Goal: Task Accomplishment & Management: Complete application form

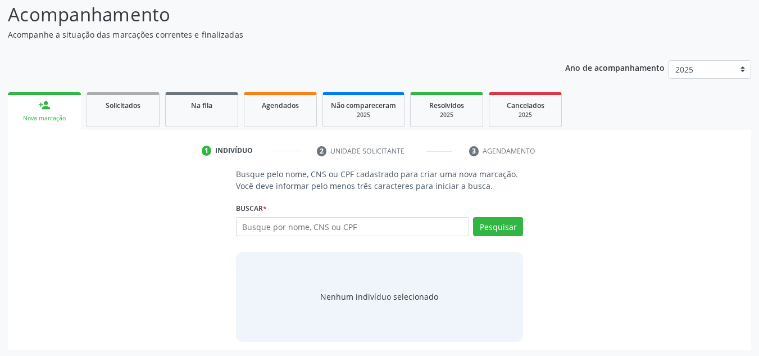
scroll to position [78, 0]
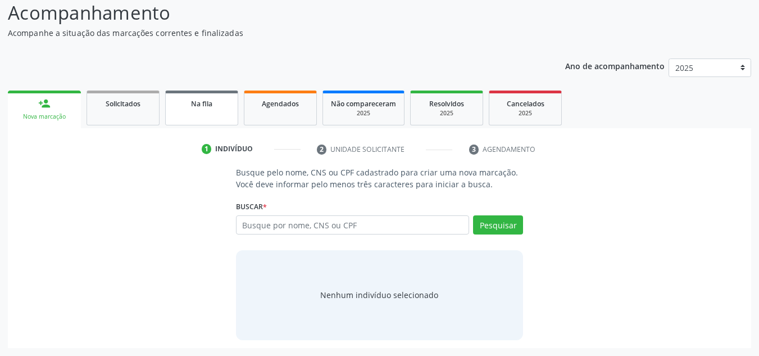
click at [207, 105] on span "Na fila" at bounding box center [201, 104] width 21 height 10
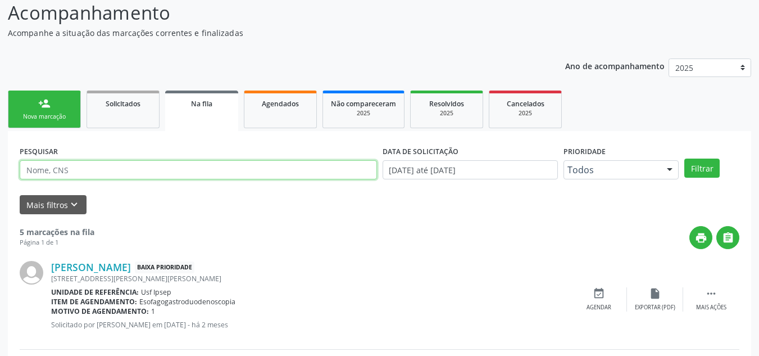
click at [155, 167] on input "text" at bounding box center [198, 169] width 357 height 19
click at [684, 158] on button "Filtrar" at bounding box center [701, 167] width 35 height 19
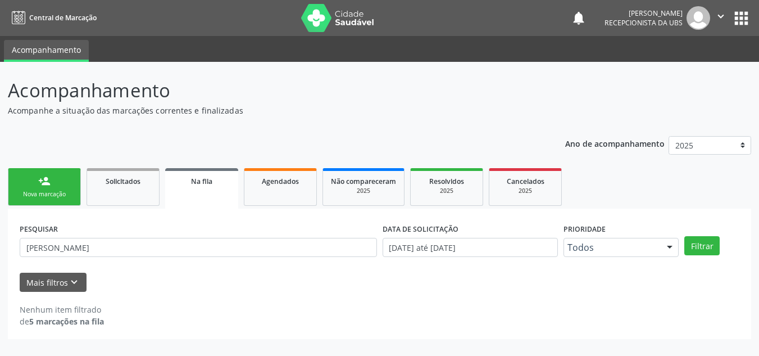
scroll to position [0, 0]
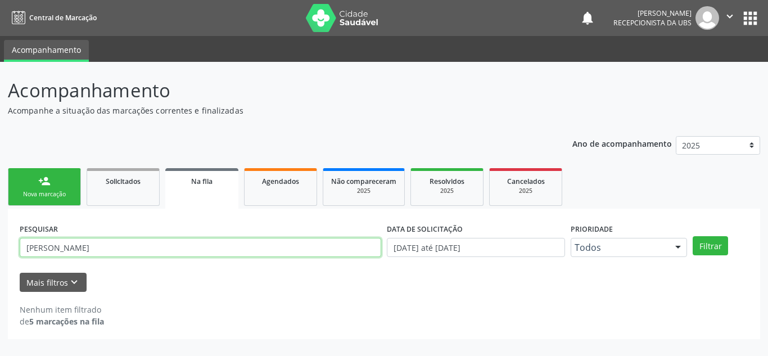
click at [193, 246] on input "[PERSON_NAME]" at bounding box center [200, 247] width 361 height 19
type input "[PERSON_NAME]"
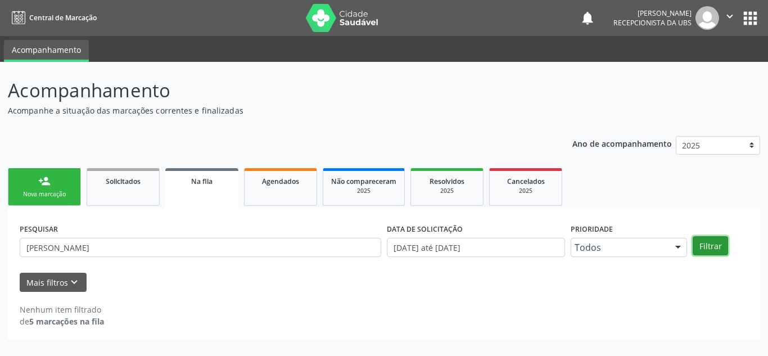
click at [715, 245] on button "Filtrar" at bounding box center [709, 245] width 35 height 19
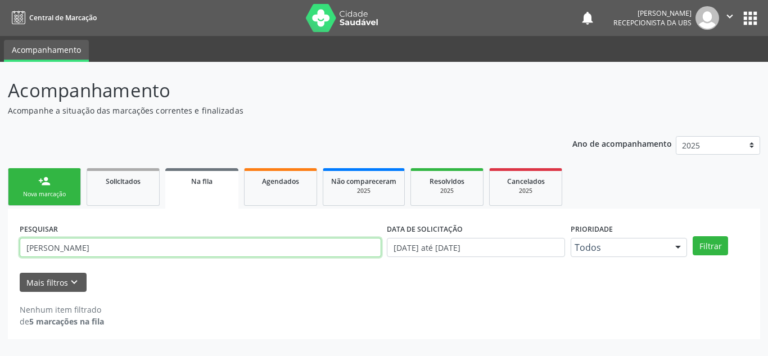
drag, startPoint x: 166, startPoint y: 243, endPoint x: 0, endPoint y: 231, distance: 166.8
click at [0, 231] on div "Acompanhamento Acompanhe a situação das marcações correntes e finalizadas Relat…" at bounding box center [384, 209] width 768 height 294
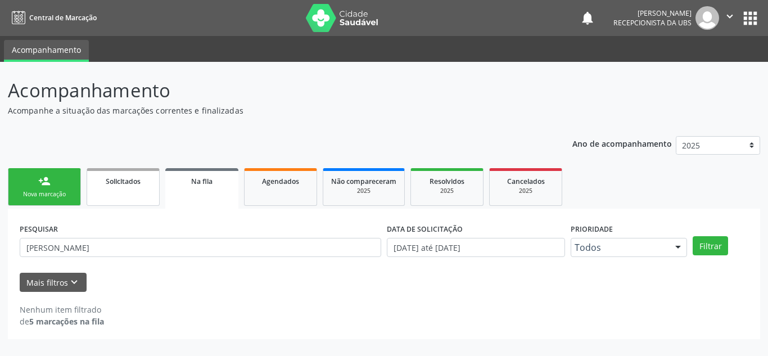
click at [131, 188] on link "Solicitados" at bounding box center [123, 187] width 73 height 38
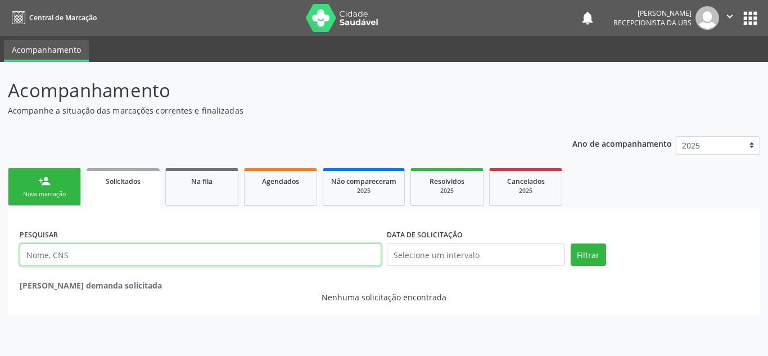
click at [169, 256] on input "text" at bounding box center [200, 254] width 361 height 22
paste input "[PERSON_NAME]"
type input "[PERSON_NAME]"
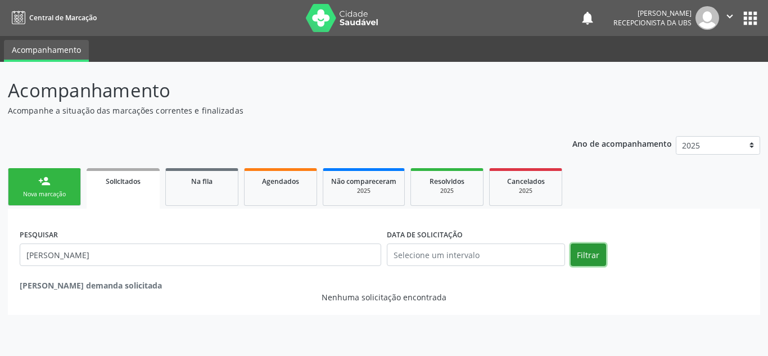
click at [589, 265] on button "Filtrar" at bounding box center [587, 254] width 35 height 22
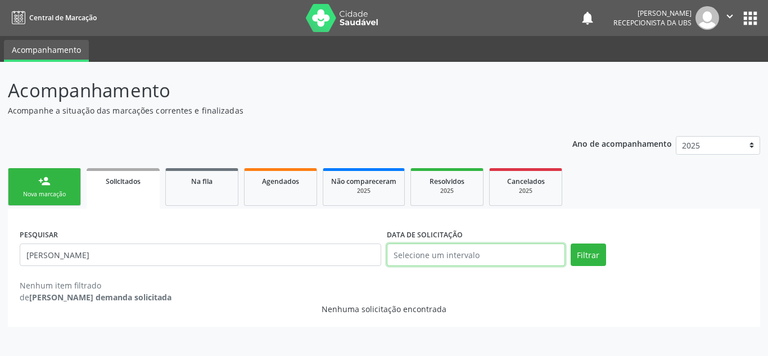
click at [418, 258] on input "text" at bounding box center [476, 254] width 178 height 22
click at [704, 224] on div "PESQUISAR [PERSON_NAME] DATA DE SOLICITAÇÃO Filtrar Nenhum item filtrado de [PE…" at bounding box center [384, 261] width 734 height 83
click at [210, 189] on link "Na fila" at bounding box center [201, 187] width 73 height 38
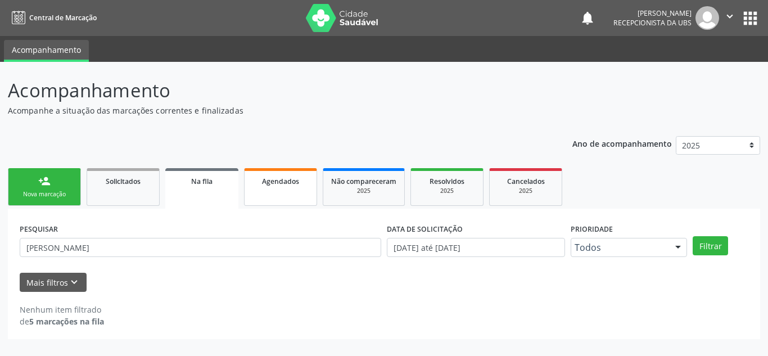
click at [307, 190] on link "Agendados" at bounding box center [280, 187] width 73 height 38
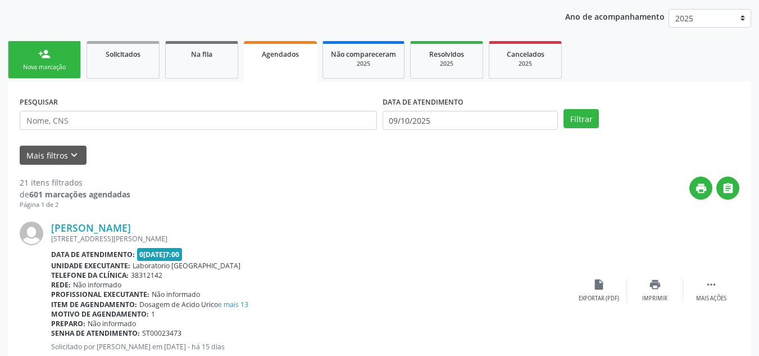
scroll to position [169, 0]
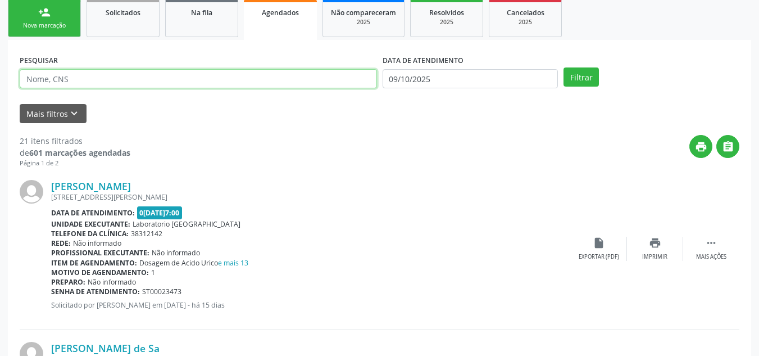
click at [185, 84] on input "text" at bounding box center [198, 78] width 357 height 19
click at [246, 72] on input "text" at bounding box center [198, 78] width 357 height 19
paste input "[PERSON_NAME]"
type input "[PERSON_NAME]"
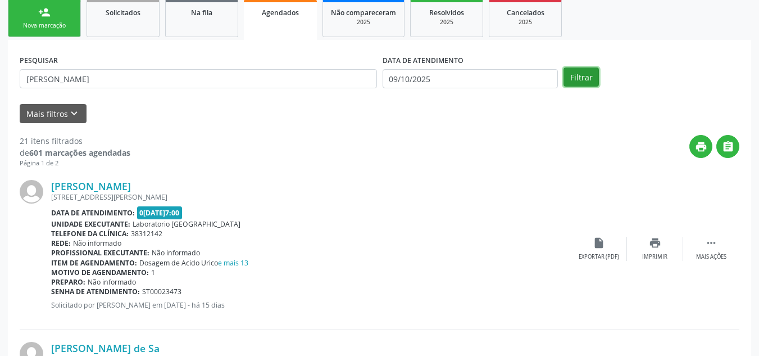
click at [595, 79] on button "Filtrar" at bounding box center [581, 76] width 35 height 19
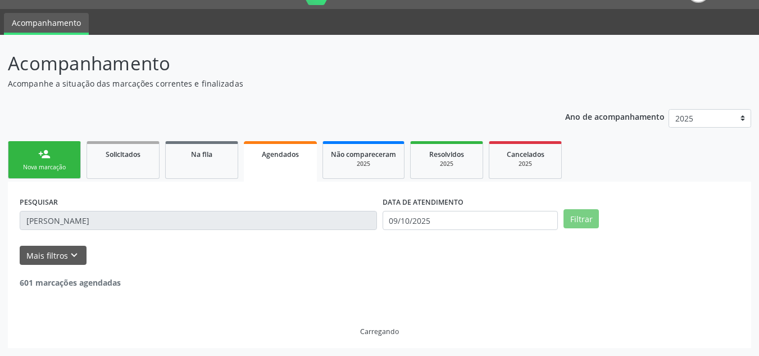
scroll to position [0, 0]
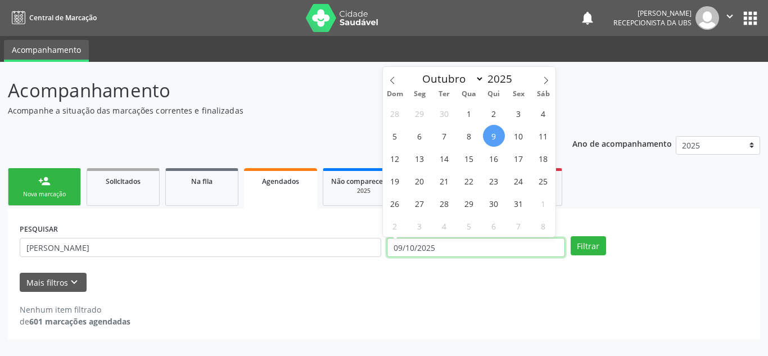
click at [445, 247] on input "09/10/2025" at bounding box center [476, 247] width 178 height 19
click at [423, 133] on span "6" at bounding box center [420, 136] width 22 height 22
type input "[DATE]"
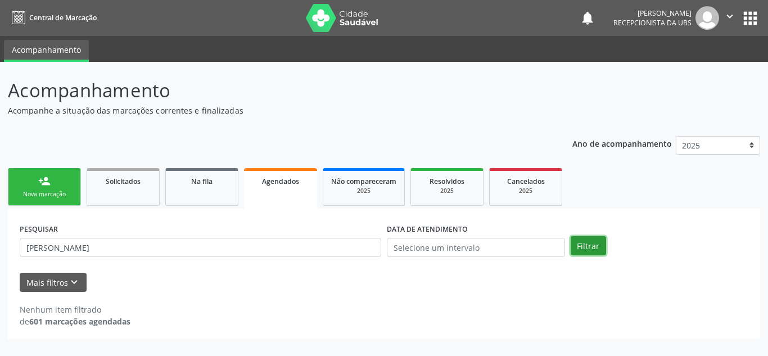
click at [599, 252] on button "Filtrar" at bounding box center [587, 245] width 35 height 19
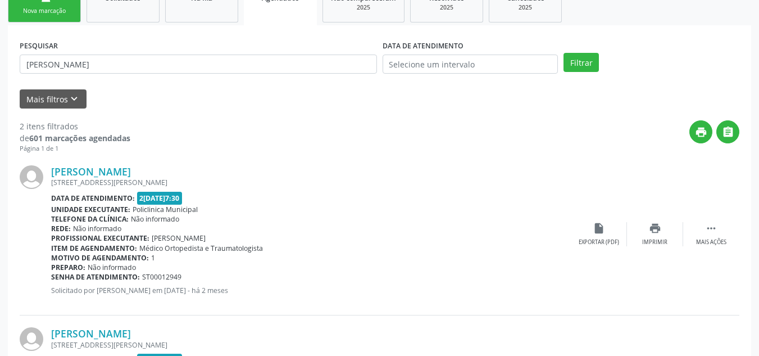
scroll to position [196, 0]
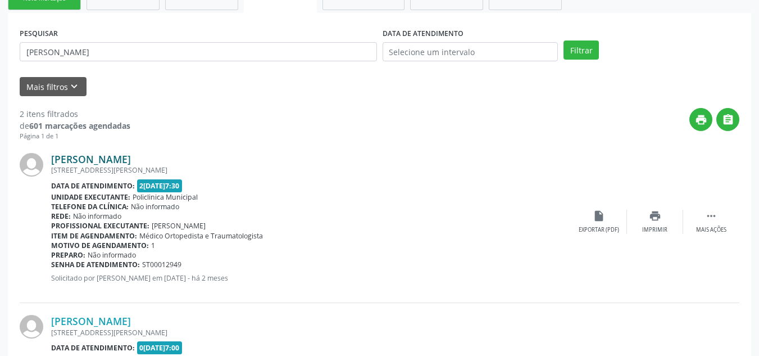
click at [131, 157] on link "[PERSON_NAME]" at bounding box center [91, 159] width 80 height 12
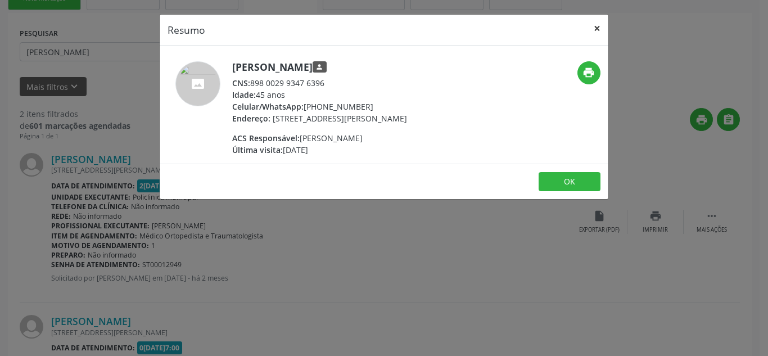
click at [597, 33] on button "×" at bounding box center [597, 29] width 22 height 28
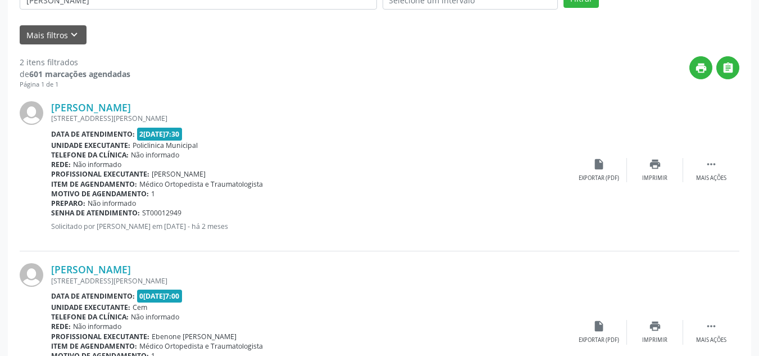
scroll to position [324, 0]
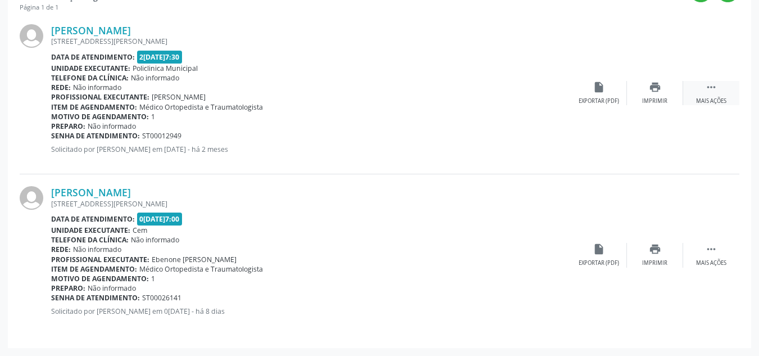
click at [710, 88] on icon "" at bounding box center [711, 87] width 12 height 12
click at [637, 82] on div "edit Editar" at bounding box center [655, 93] width 56 height 24
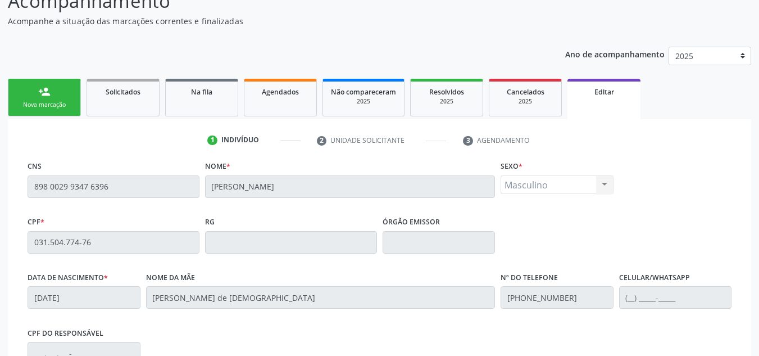
scroll to position [112, 0]
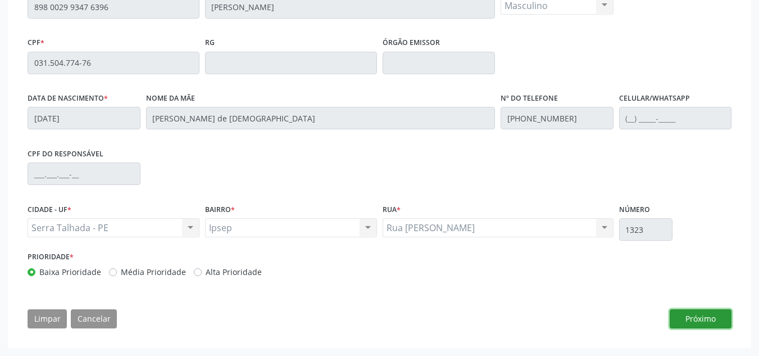
click at [682, 315] on button "Próximo" at bounding box center [701, 318] width 62 height 19
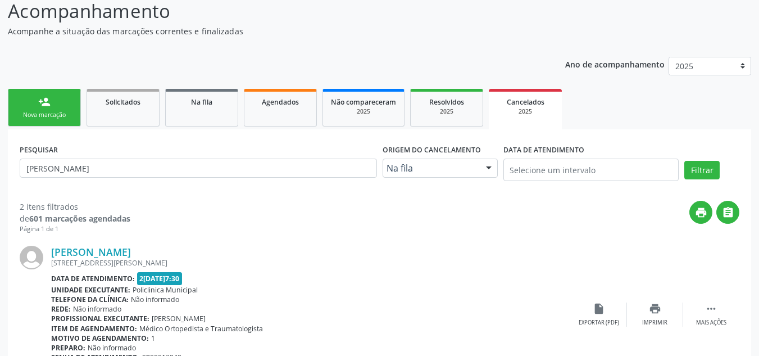
scroll to position [76, 0]
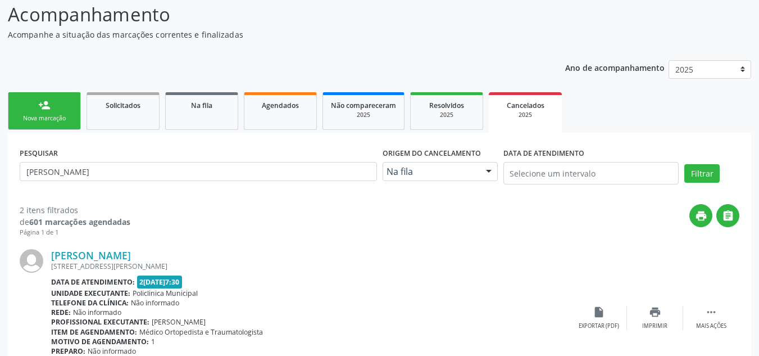
click at [486, 168] on div at bounding box center [488, 171] width 17 height 19
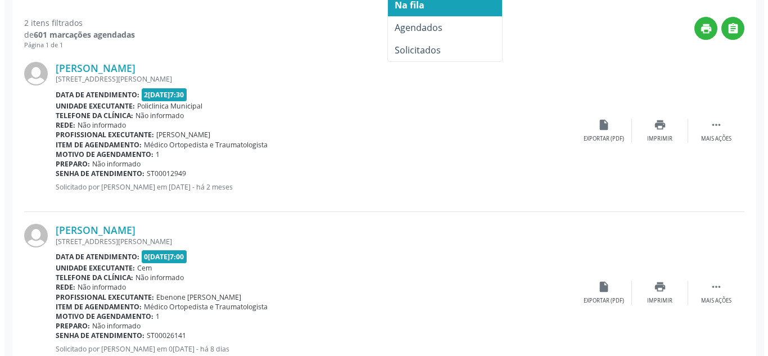
scroll to position [301, 0]
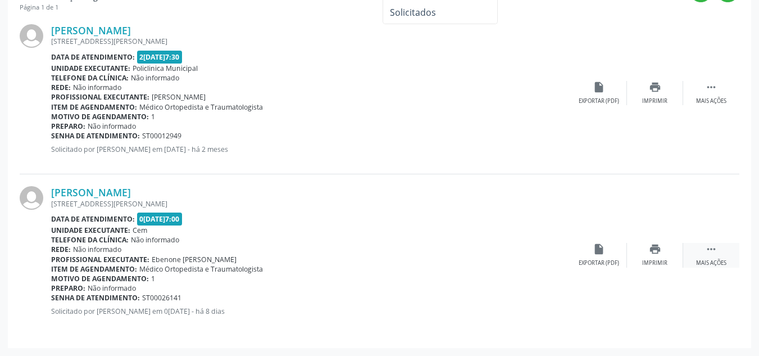
click at [716, 256] on div " Mais ações" at bounding box center [711, 255] width 56 height 24
click at [597, 250] on icon "cancel" at bounding box center [599, 249] width 12 height 12
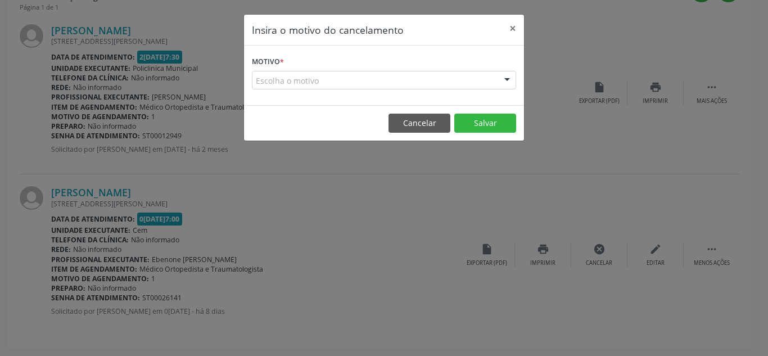
click at [410, 67] on form "Motivo * Escolha o motivo Outro Médico - Participação em eventos (ex: congresso…" at bounding box center [384, 71] width 264 height 36
click at [414, 80] on div "Escolha o motivo" at bounding box center [384, 80] width 264 height 19
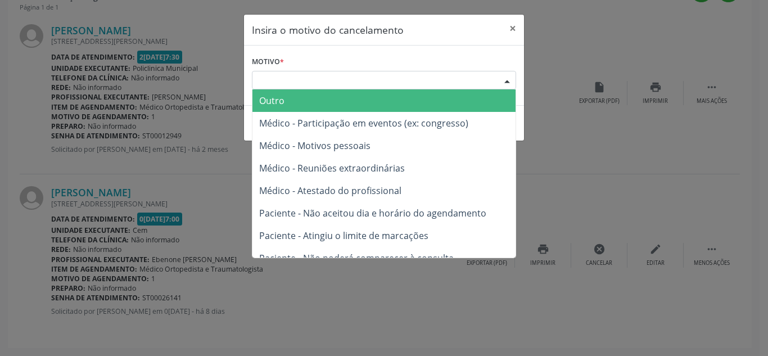
click at [400, 97] on span "Outro" at bounding box center [383, 100] width 263 height 22
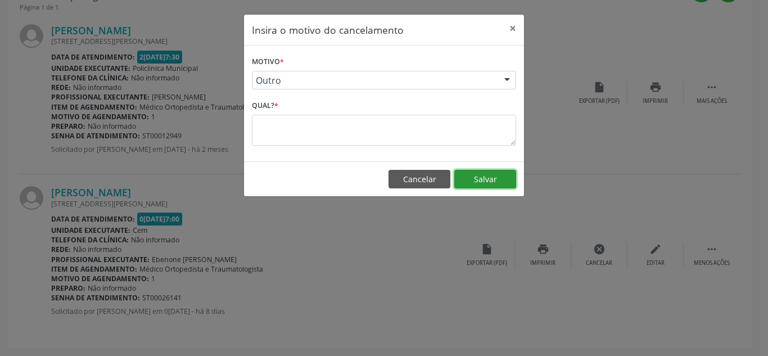
click at [490, 180] on button "Salvar" at bounding box center [485, 179] width 62 height 19
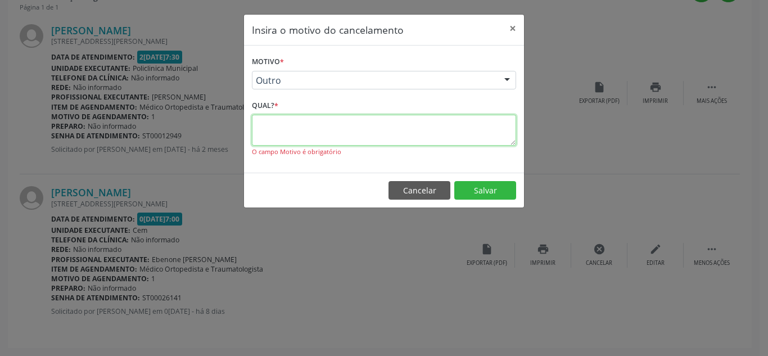
click at [395, 125] on textarea at bounding box center [384, 130] width 264 height 31
click at [491, 81] on span "Outro" at bounding box center [374, 80] width 237 height 11
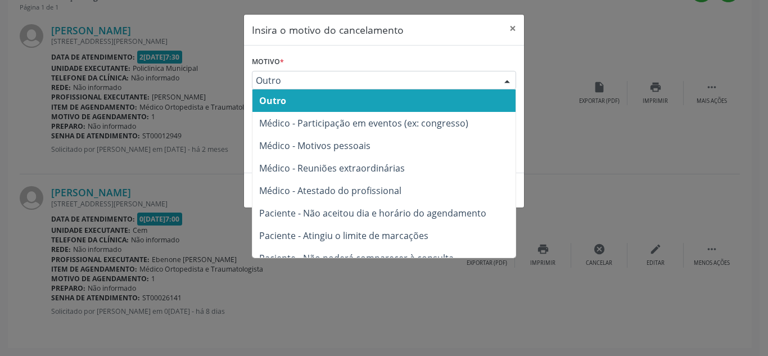
click at [479, 30] on header "Insira o motivo do cancelamento ×" at bounding box center [384, 30] width 280 height 31
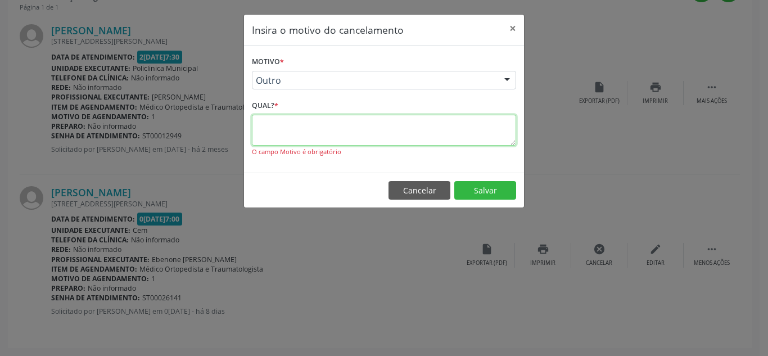
click at [387, 132] on textarea at bounding box center [384, 130] width 264 height 31
type textarea "realizou no particualr"
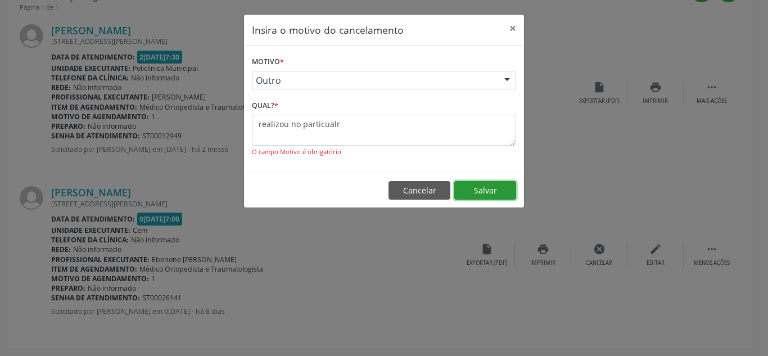
click at [490, 199] on button "Salvar" at bounding box center [485, 190] width 62 height 19
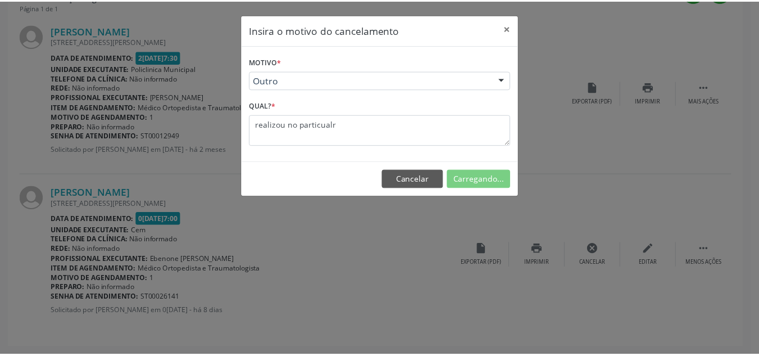
scroll to position [3, 0]
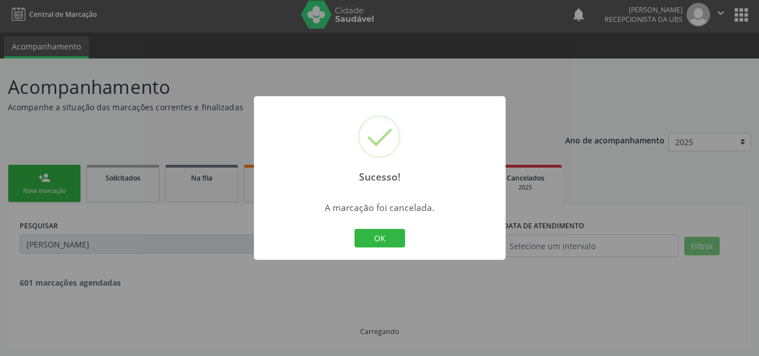
click at [488, 185] on div "Sucesso! ×" at bounding box center [380, 144] width 252 height 97
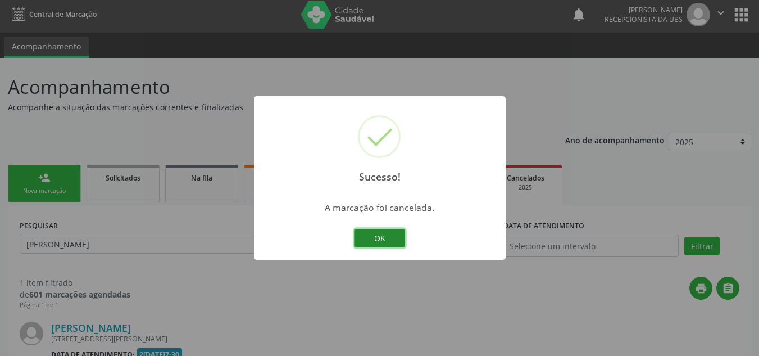
click at [368, 235] on button "OK" at bounding box center [380, 238] width 51 height 19
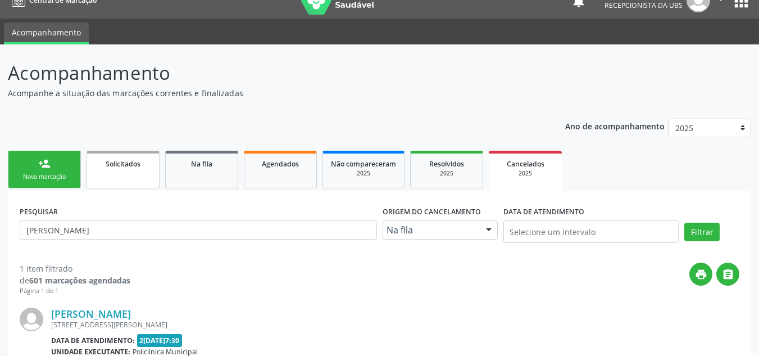
scroll to position [0, 0]
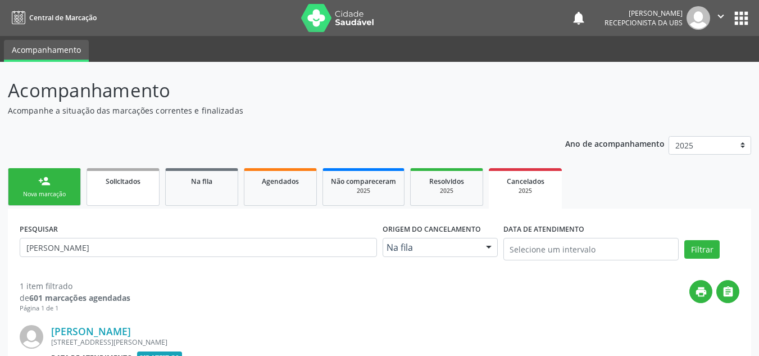
drag, startPoint x: 44, startPoint y: 192, endPoint x: 96, endPoint y: 172, distance: 55.3
click at [44, 192] on div "Nova marcação" at bounding box center [44, 194] width 56 height 8
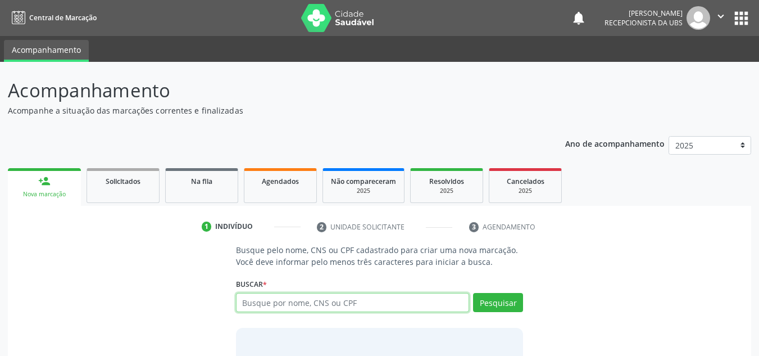
click at [396, 302] on input "text" at bounding box center [353, 302] width 234 height 19
type input "[PERSON_NAME]"
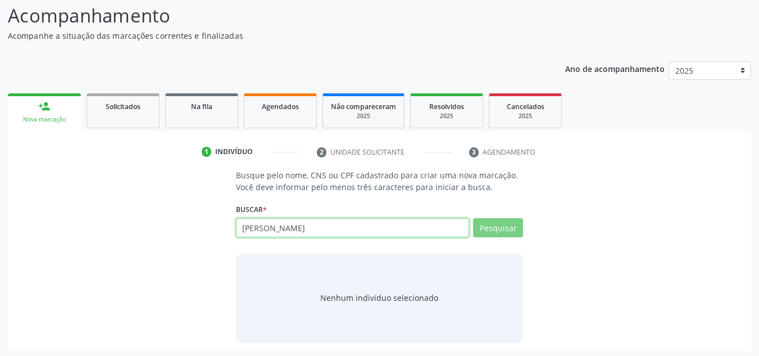
scroll to position [78, 0]
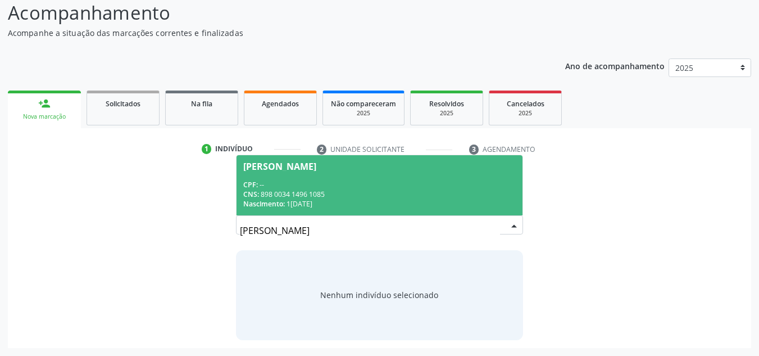
click at [360, 199] on div "Nascimento: 1[DATE]" at bounding box center [379, 204] width 273 height 10
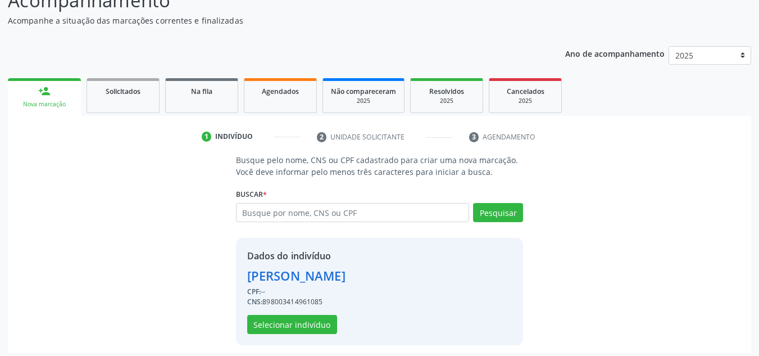
scroll to position [95, 0]
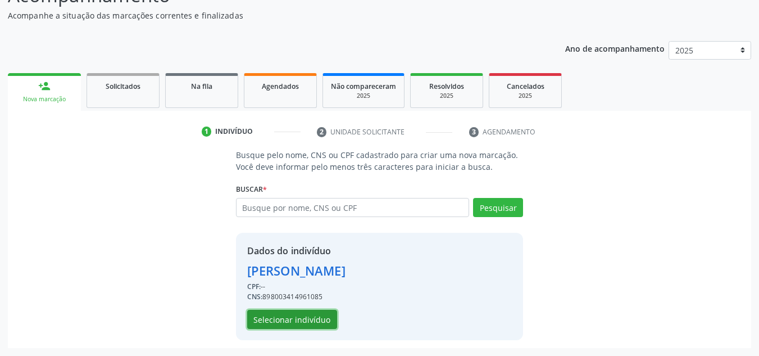
click at [291, 321] on button "Selecionar indivíduo" at bounding box center [292, 319] width 90 height 19
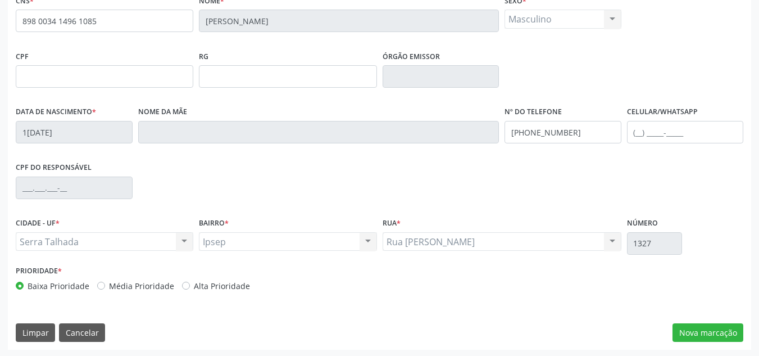
scroll to position [253, 0]
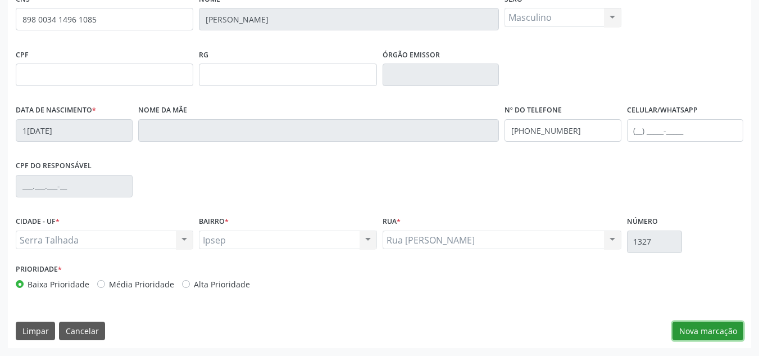
click at [710, 325] on button "Nova marcação" at bounding box center [708, 330] width 71 height 19
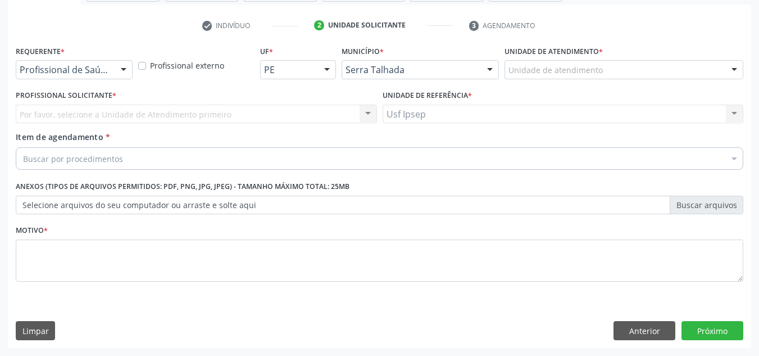
scroll to position [201, 0]
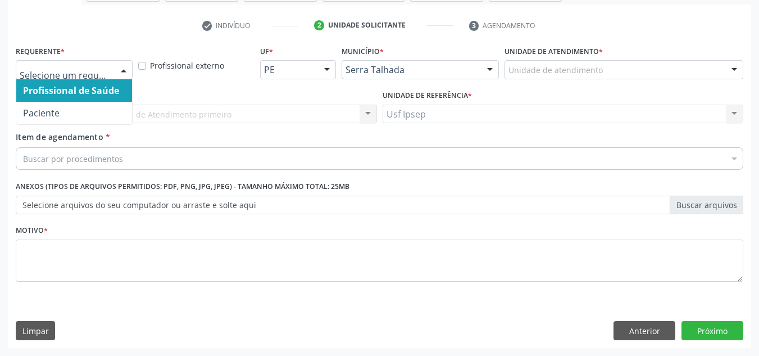
click at [125, 72] on div at bounding box center [123, 70] width 17 height 19
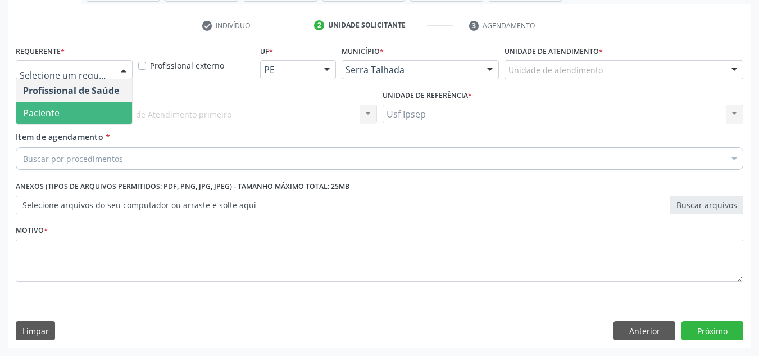
click at [61, 113] on span "Paciente" at bounding box center [74, 113] width 116 height 22
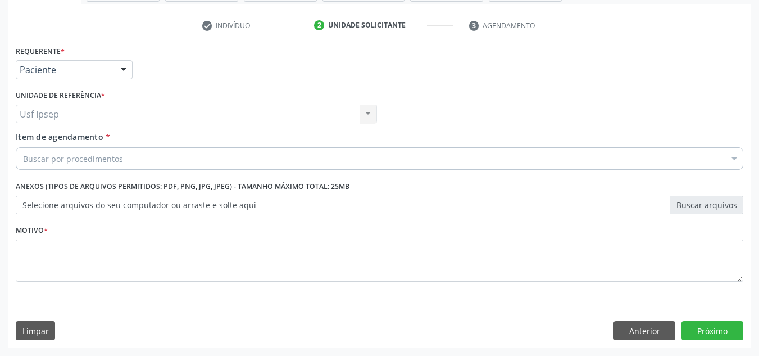
click at [428, 168] on div "Buscar por procedimentos" at bounding box center [380, 158] width 728 height 22
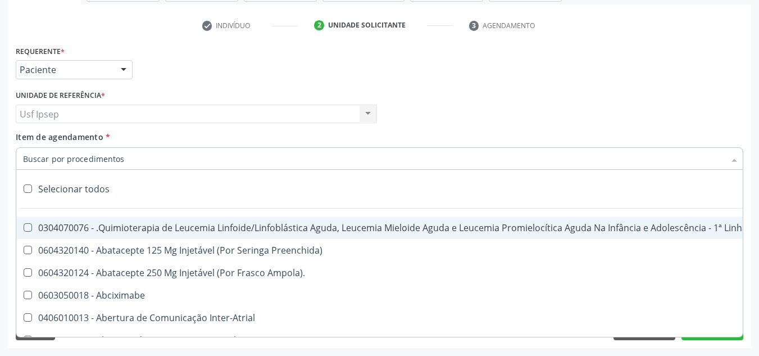
click at [421, 157] on input "Item de agendamento *" at bounding box center [374, 158] width 702 height 22
click at [476, 131] on div "Item de agendamento * Selecionar todos 0304070076 - .Quimioterapia de Leucemia …" at bounding box center [380, 148] width 728 height 35
click at [314, 161] on div at bounding box center [380, 158] width 728 height 22
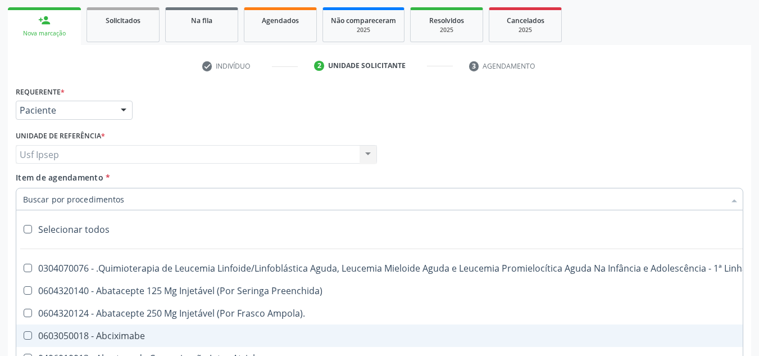
scroll to position [145, 0]
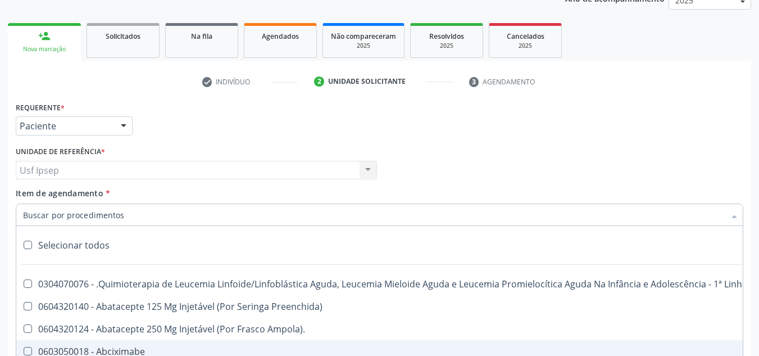
click at [164, 211] on input "Item de agendamento *" at bounding box center [374, 214] width 702 height 22
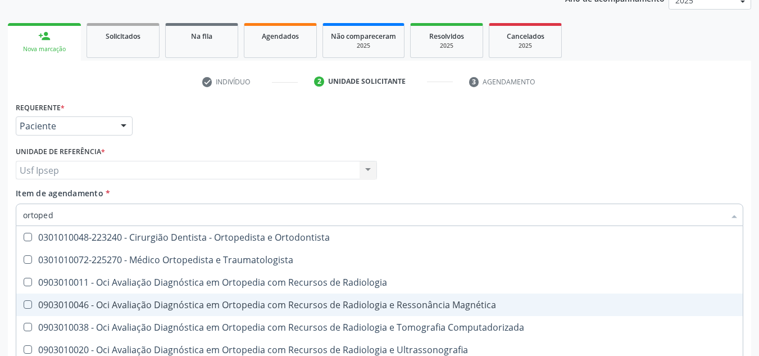
type input "ortopedi"
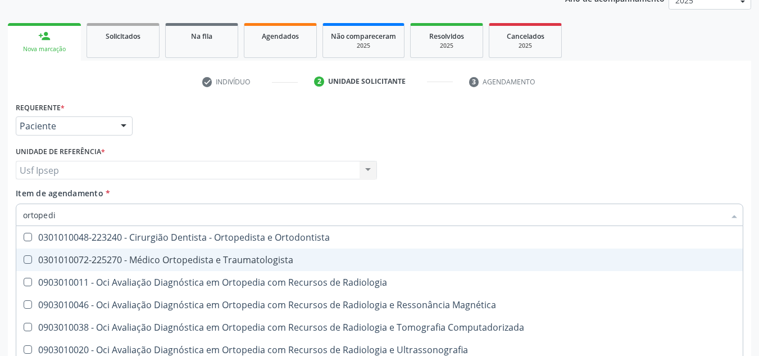
click at [252, 256] on div "0301010072-225270 - Médico Ortopedista e Traumatologista" at bounding box center [379, 259] width 713 height 9
checkbox Traumatologista "true"
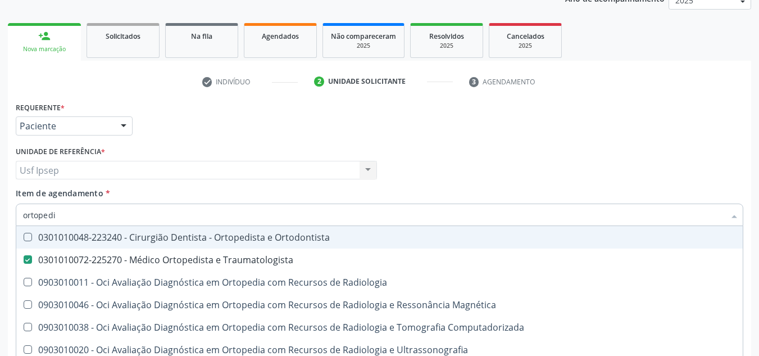
click at [479, 124] on div "Requerente * Paciente Profissional de Saúde Paciente Nenhum resultado encontrad…" at bounding box center [379, 121] width 733 height 44
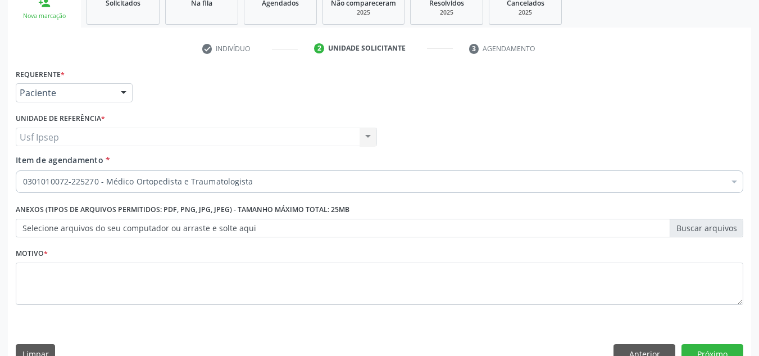
scroll to position [201, 0]
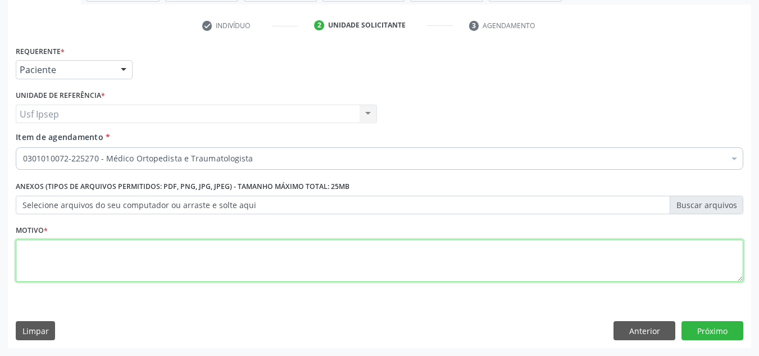
click at [286, 246] on textarea at bounding box center [380, 260] width 728 height 43
type textarea "*"
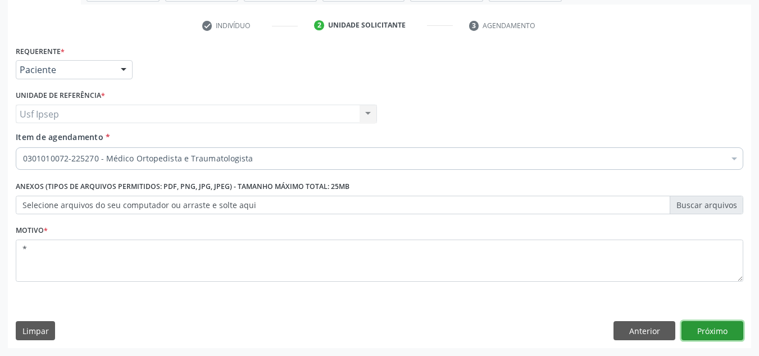
click at [721, 331] on button "Próximo" at bounding box center [713, 330] width 62 height 19
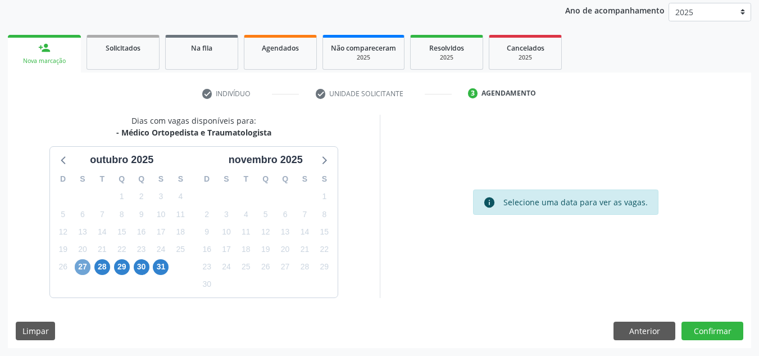
click at [90, 267] on span "27" at bounding box center [83, 267] width 16 height 16
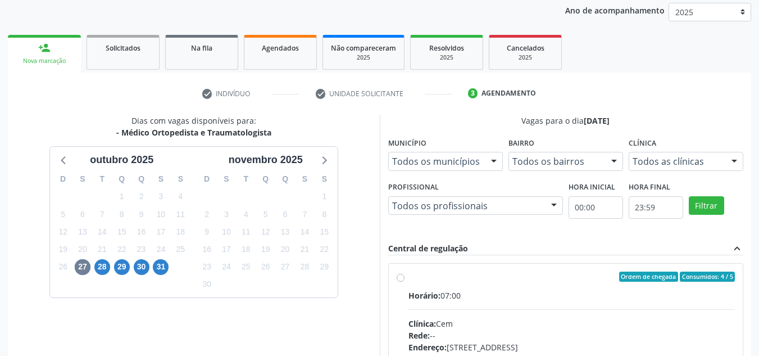
click at [405, 284] on div "Ordem de chegada Consumidos: 4 / 5 Horário: 07:00 Clínica: Cem Rede: -- Endereç…" at bounding box center [566, 357] width 339 height 173
radio input "true"
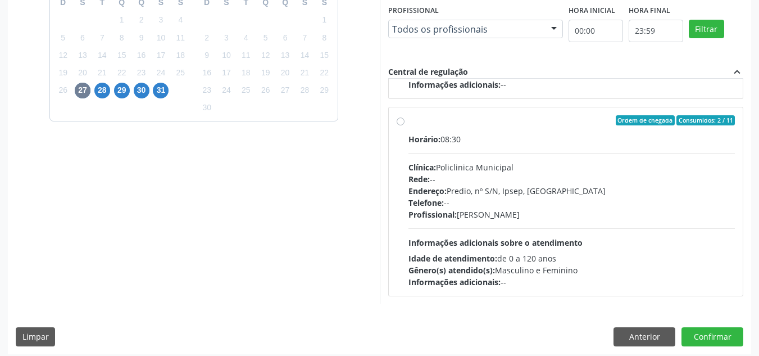
scroll to position [316, 0]
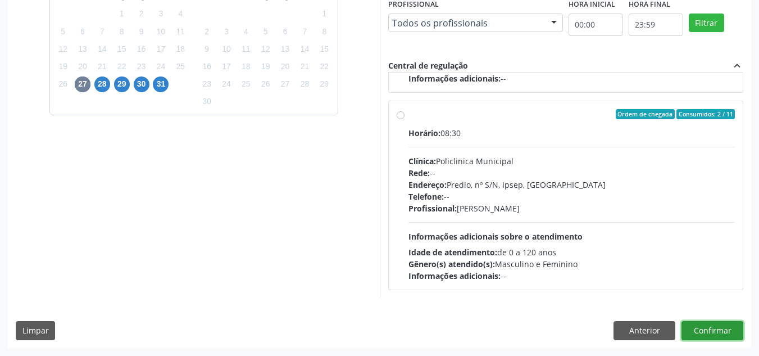
click at [715, 333] on button "Confirmar" at bounding box center [713, 330] width 62 height 19
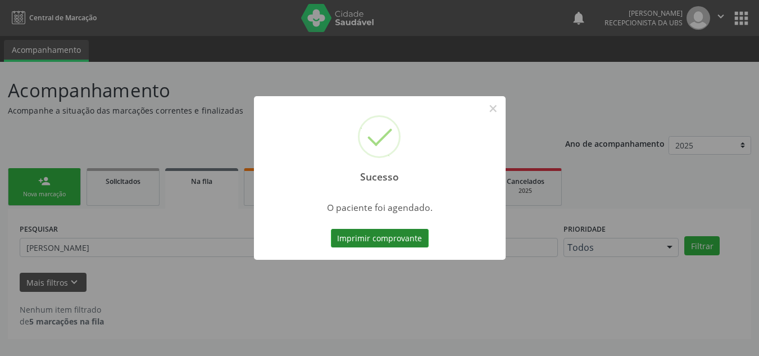
scroll to position [0, 0]
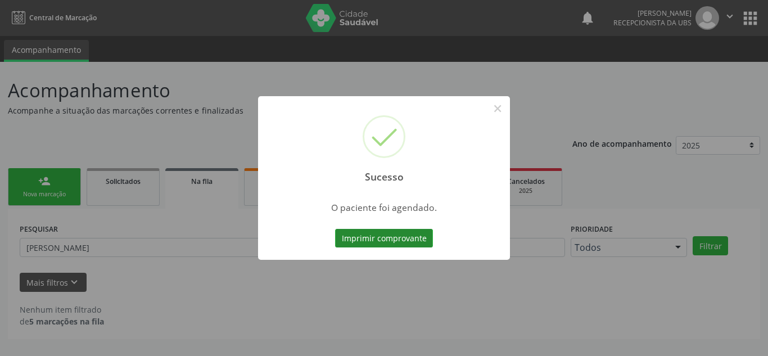
click at [383, 237] on button "Imprimir comprovante" at bounding box center [384, 238] width 98 height 19
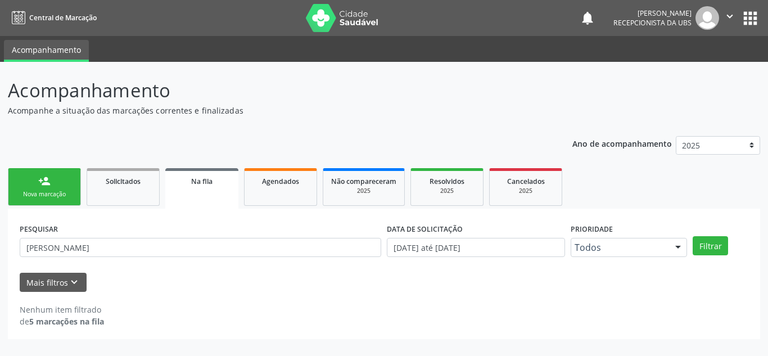
click at [60, 183] on link "person_add Nova marcação" at bounding box center [44, 187] width 73 height 38
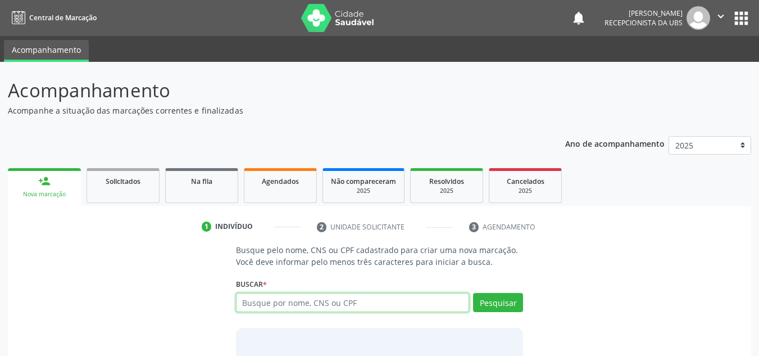
click at [311, 303] on input "text" at bounding box center [353, 302] width 234 height 19
type input "[PERSON_NAME]"
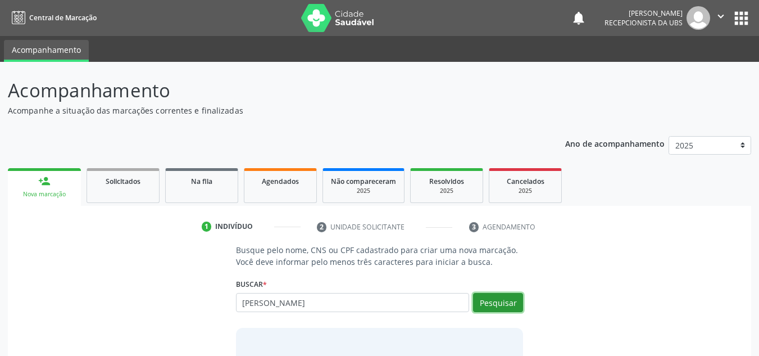
click at [483, 302] on button "Pesquisar" at bounding box center [498, 302] width 50 height 19
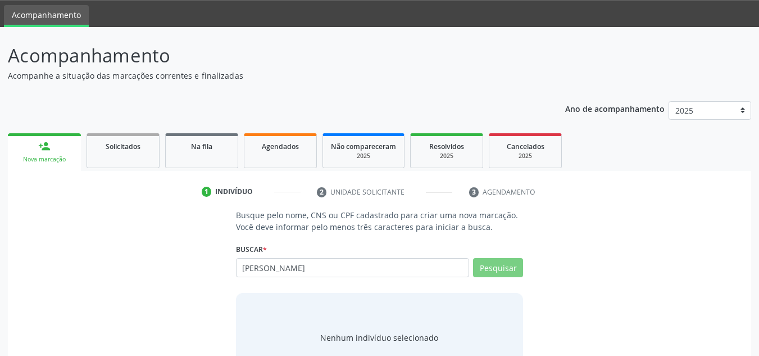
scroll to position [78, 0]
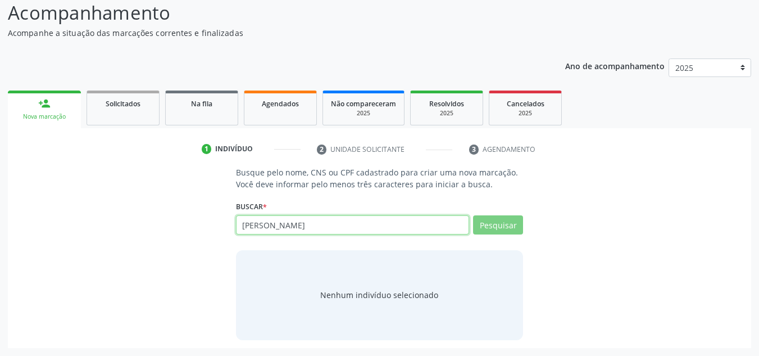
click at [366, 226] on input "[PERSON_NAME]" at bounding box center [353, 224] width 234 height 19
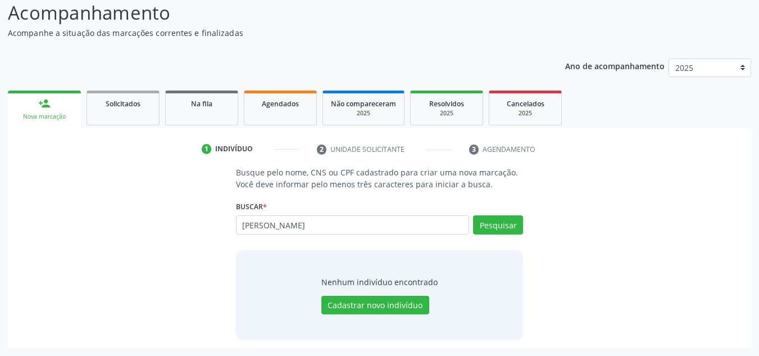
click at [379, 237] on div "[PERSON_NAME] cantarelli Nenhum resultado encontrado para: " [PERSON_NAME] cant…" at bounding box center [380, 228] width 288 height 27
drag, startPoint x: 351, startPoint y: 230, endPoint x: 127, endPoint y: 223, distance: 224.3
click at [127, 223] on div "Busque pelo nome, CNS ou CPF cadastrado para criar uma nova marcação. Você deve…" at bounding box center [380, 252] width 728 height 173
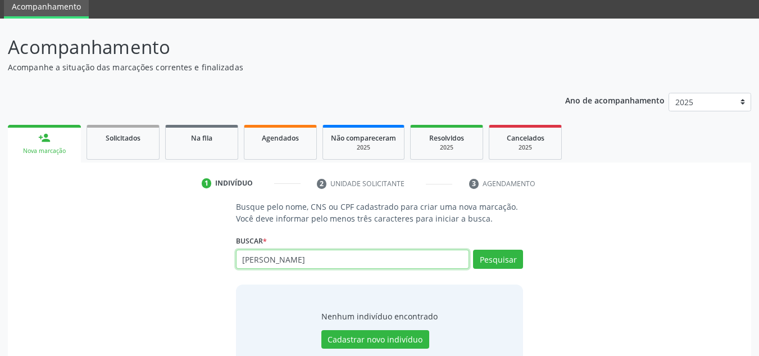
scroll to position [0, 0]
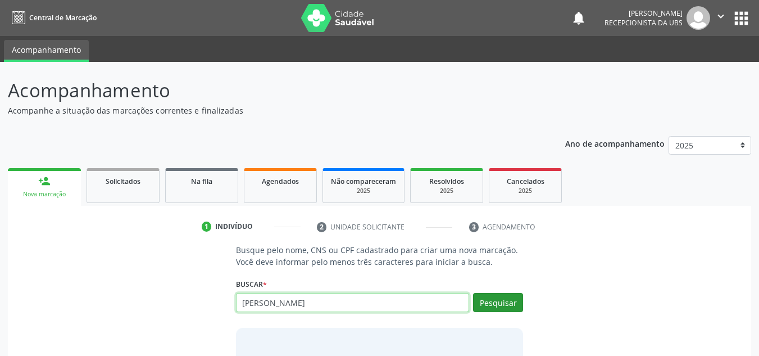
type input "[PERSON_NAME]"
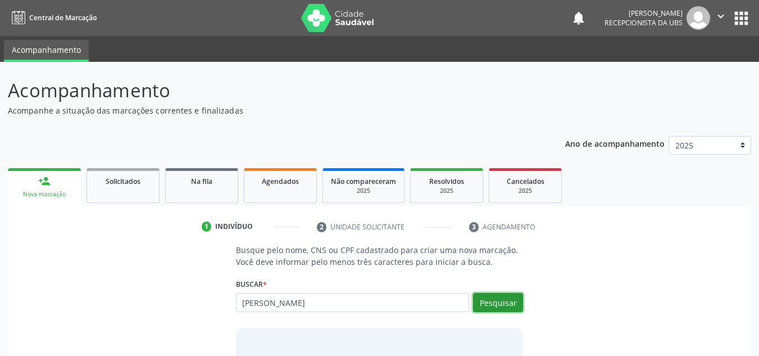
click at [499, 307] on button "Pesquisar" at bounding box center [498, 302] width 50 height 19
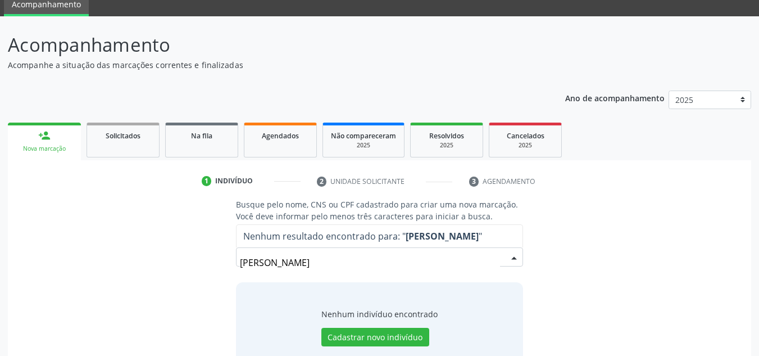
scroll to position [56, 0]
